Goal: Information Seeking & Learning: Learn about a topic

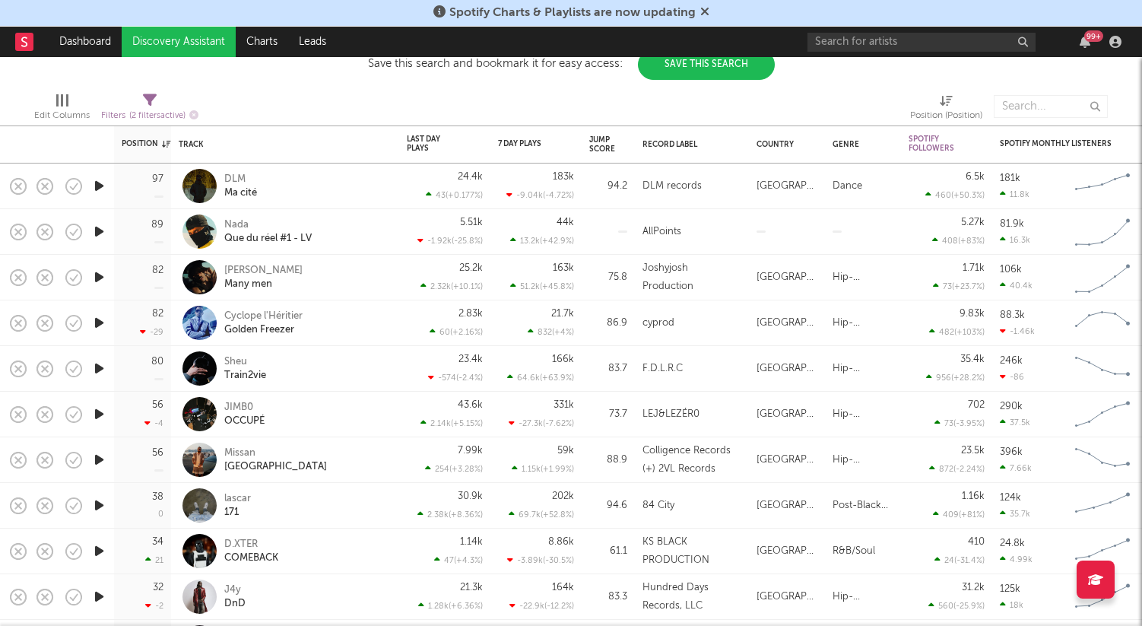
click at [706, 14] on icon at bounding box center [704, 11] width 9 height 12
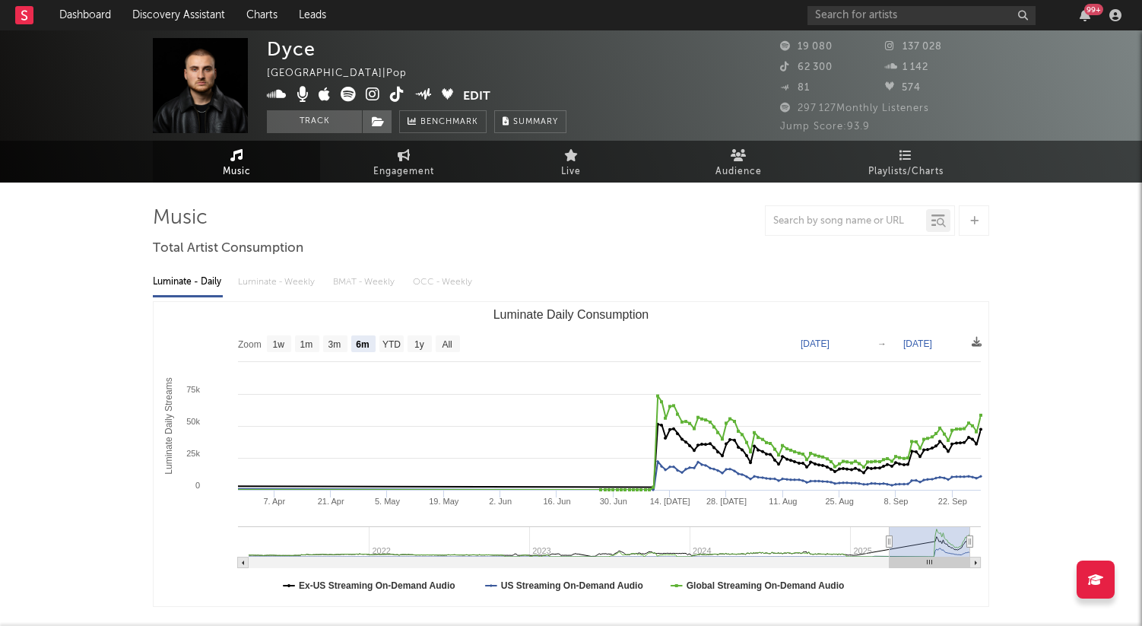
select select "6m"
select select "1w"
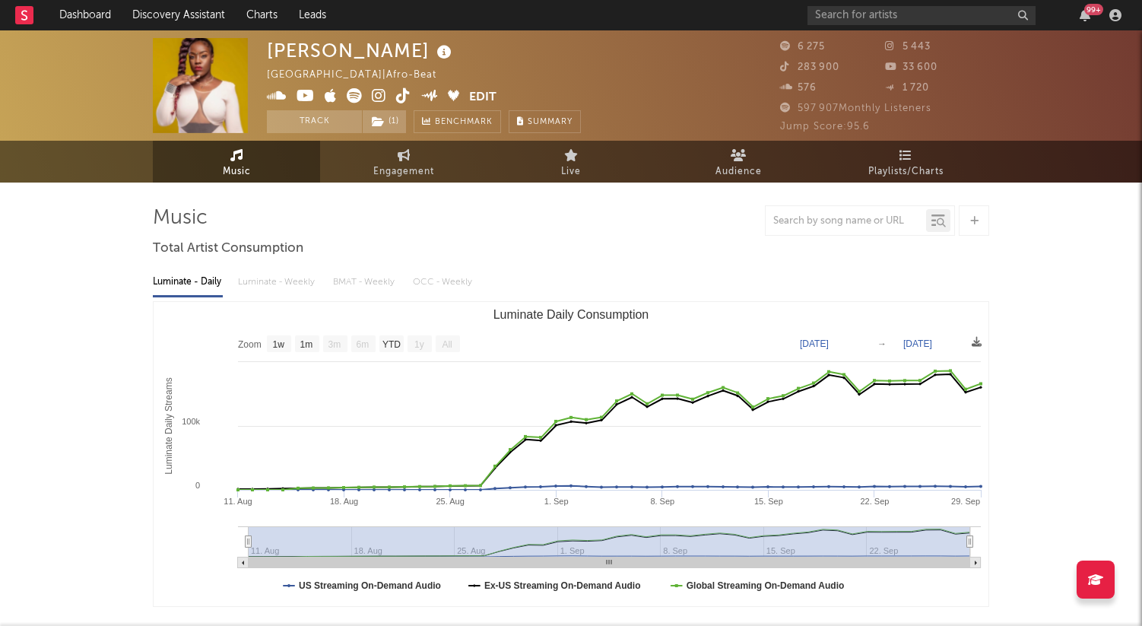
select select "1w"
click at [897, 24] on div "99 +" at bounding box center [966, 15] width 319 height 30
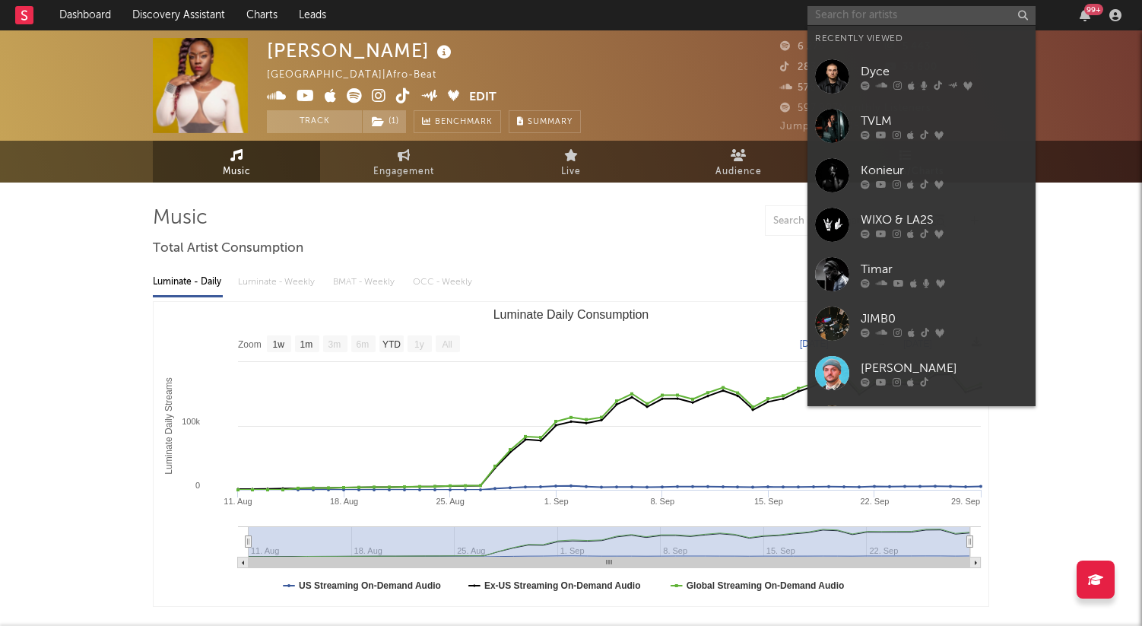
click at [884, 18] on input "text" at bounding box center [921, 15] width 228 height 19
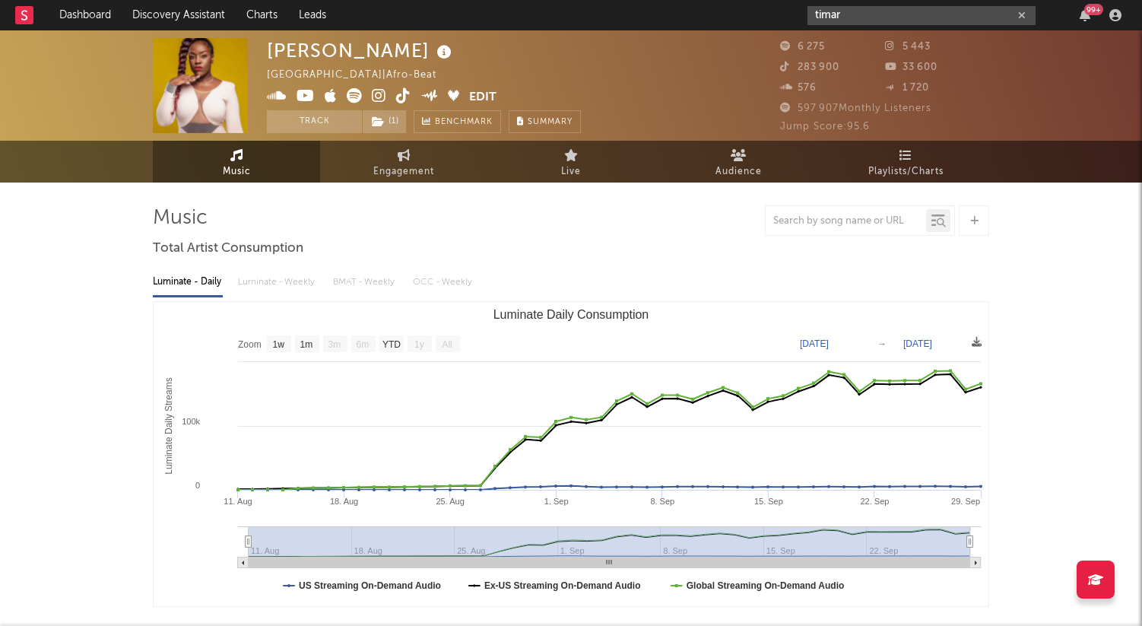
click at [861, 17] on input "timar" at bounding box center [921, 15] width 228 height 19
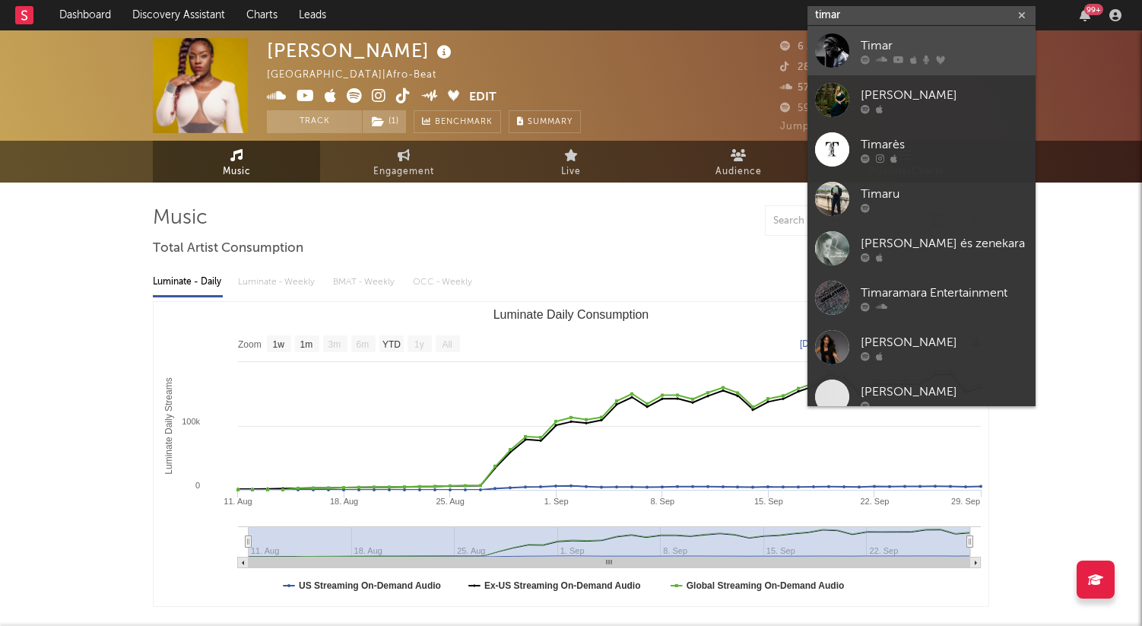
type input "timar"
click at [842, 43] on div at bounding box center [832, 50] width 34 height 34
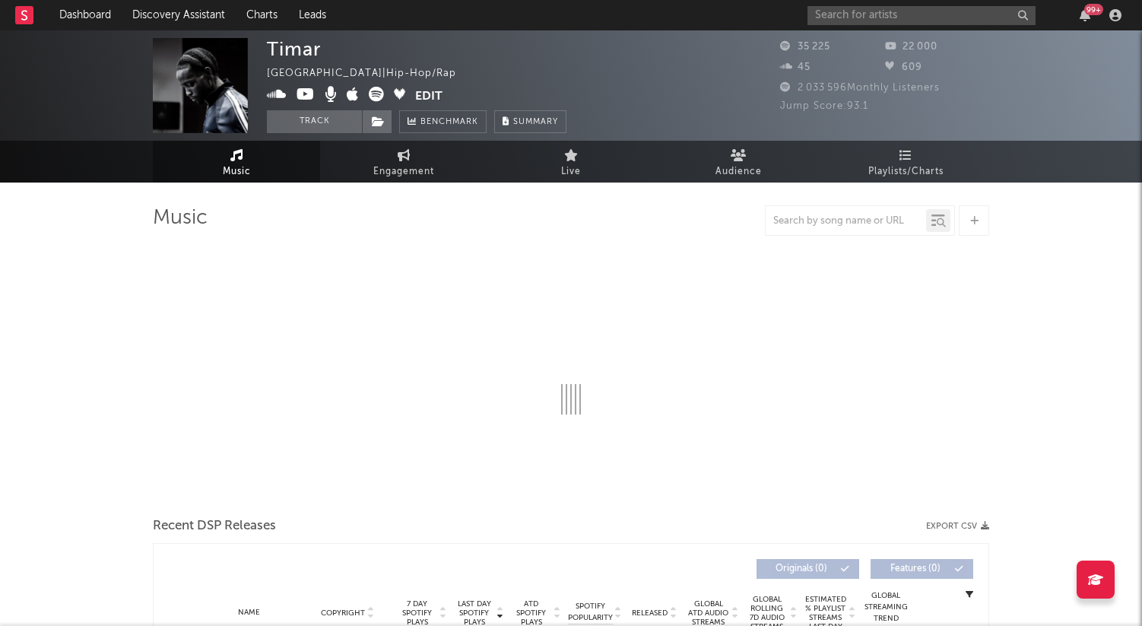
select select "6m"
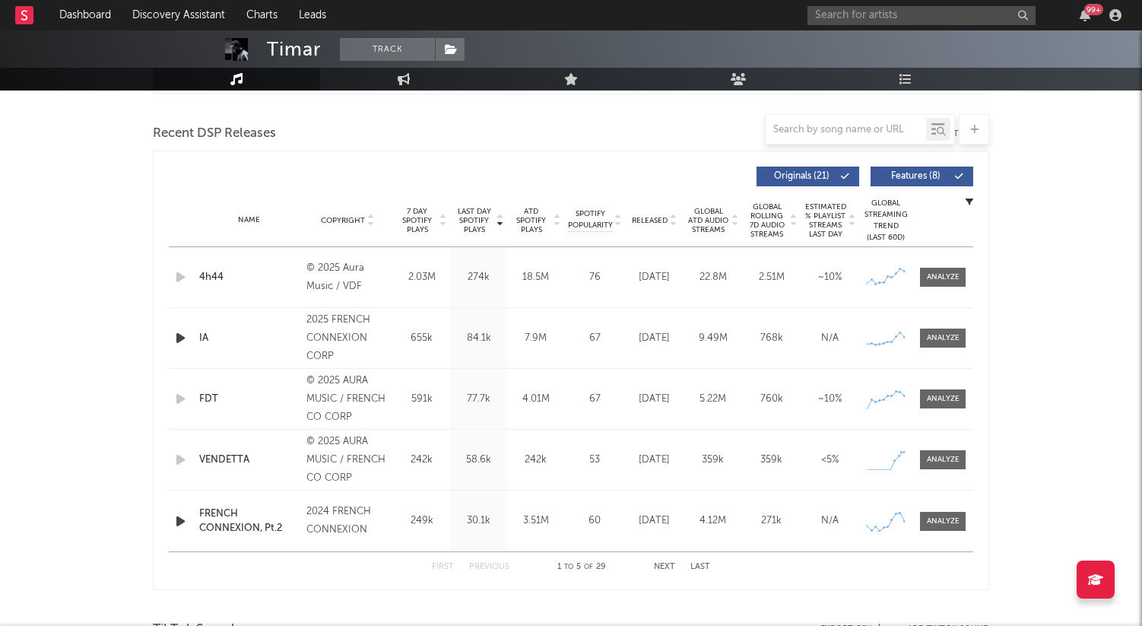
scroll to position [522, 0]
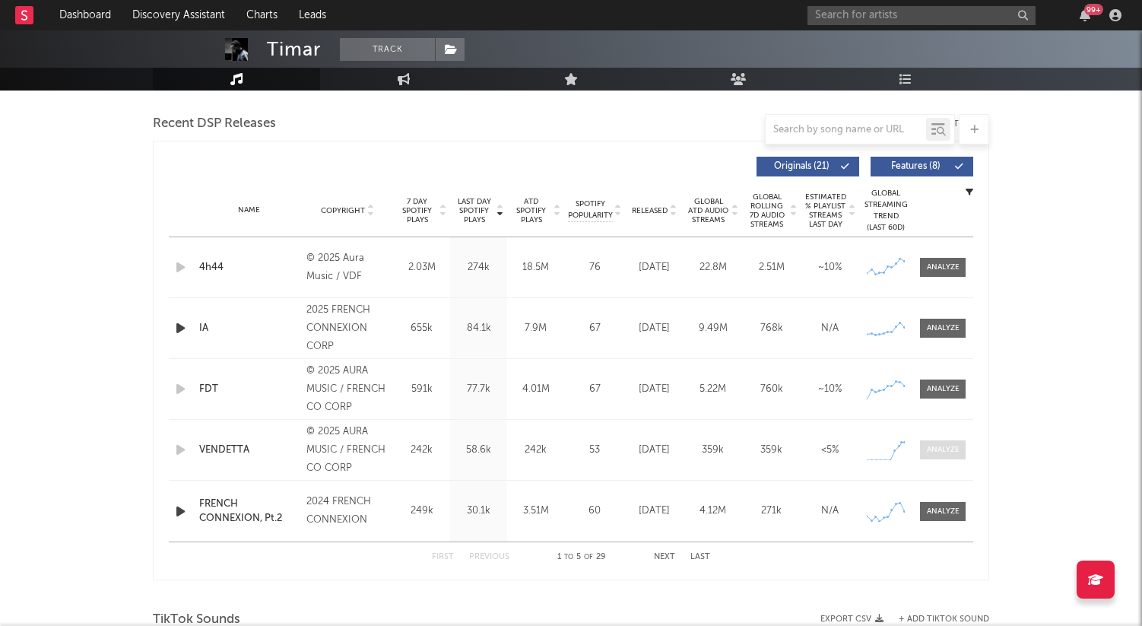
click at [950, 451] on div at bounding box center [943, 449] width 33 height 11
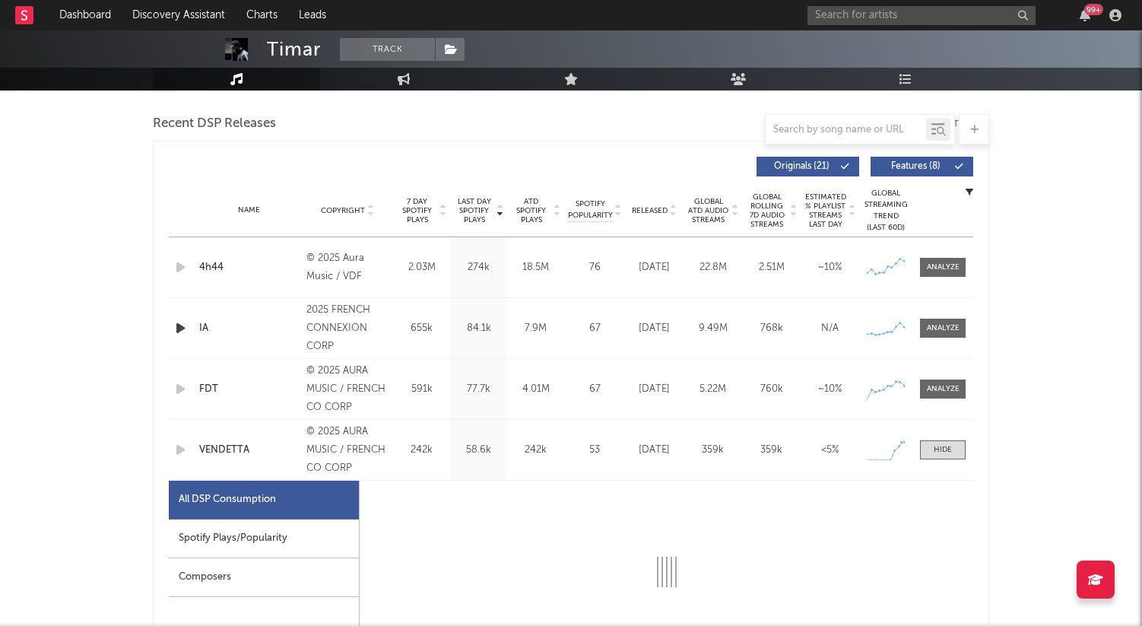
select select "1w"
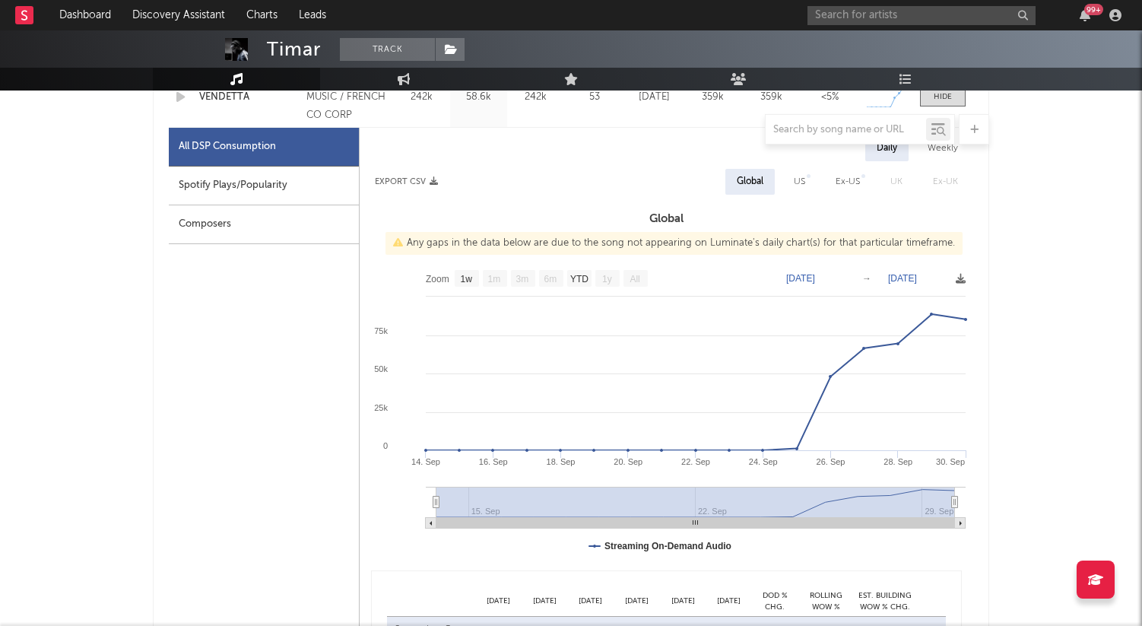
scroll to position [863, 0]
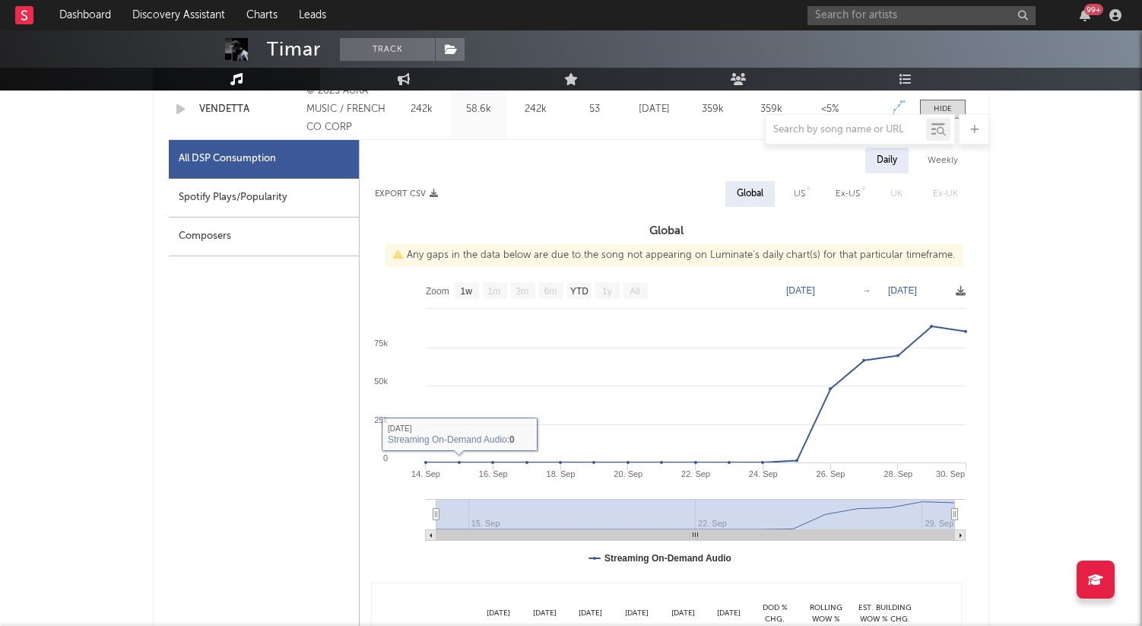
click at [224, 208] on div "Spotify Plays/Popularity" at bounding box center [264, 198] width 190 height 39
select select "1w"
